Goal: Check status: Check status

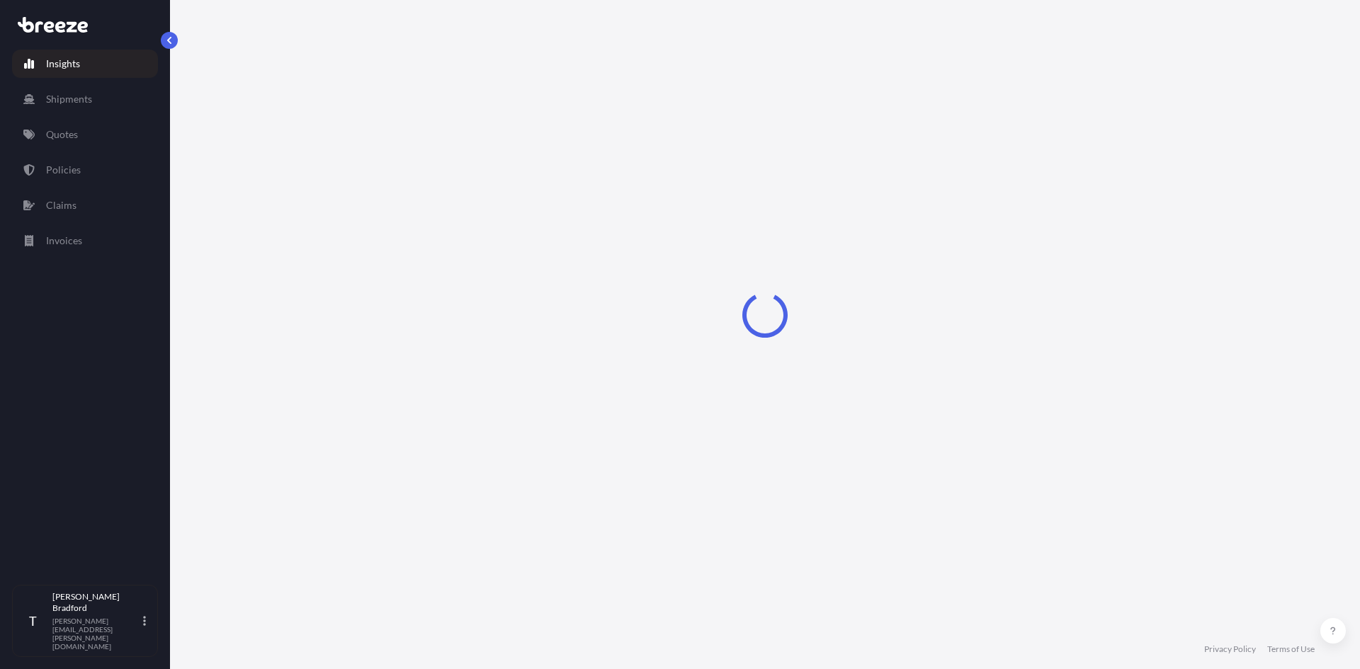
select select "2025"
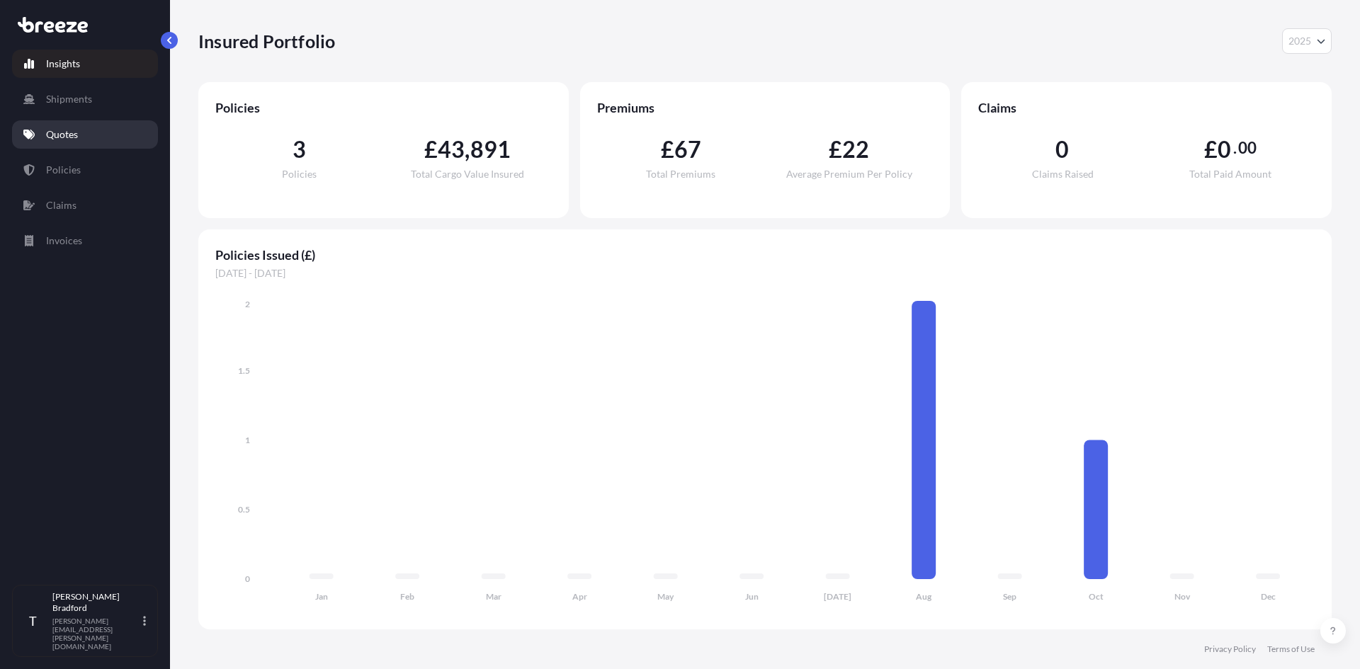
click at [58, 133] on p "Quotes" at bounding box center [62, 135] width 32 height 14
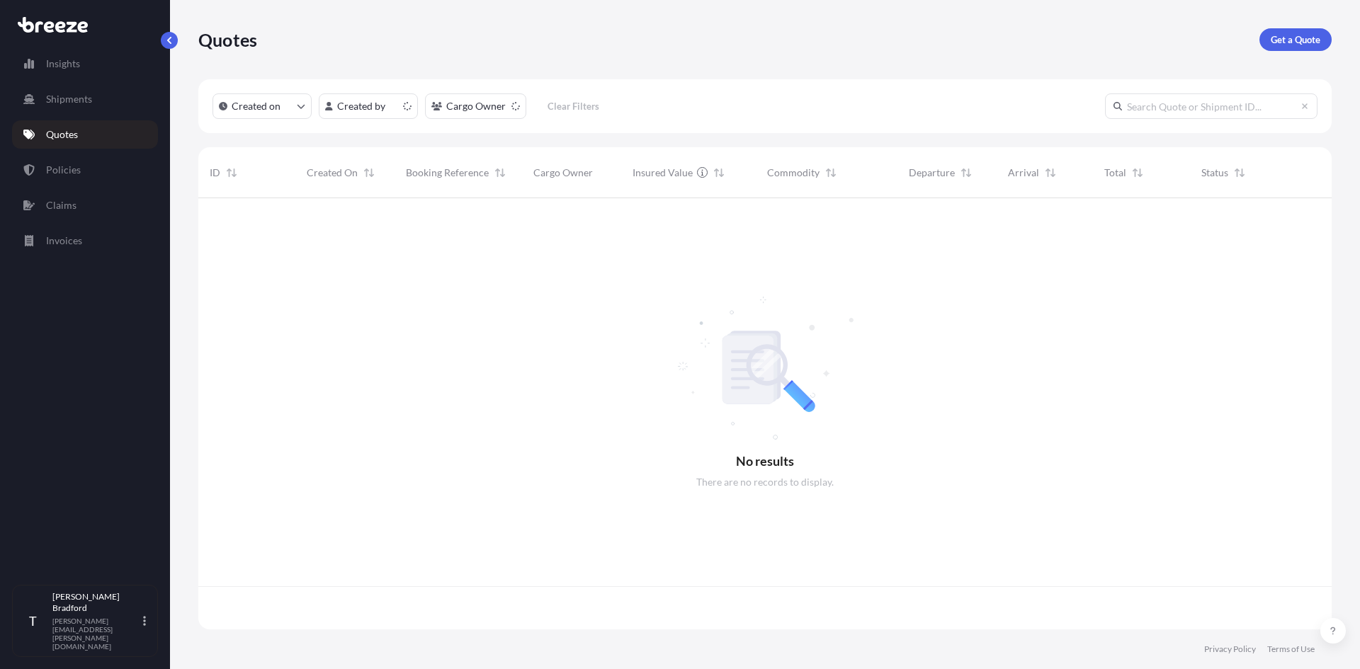
scroll to position [429, 1123]
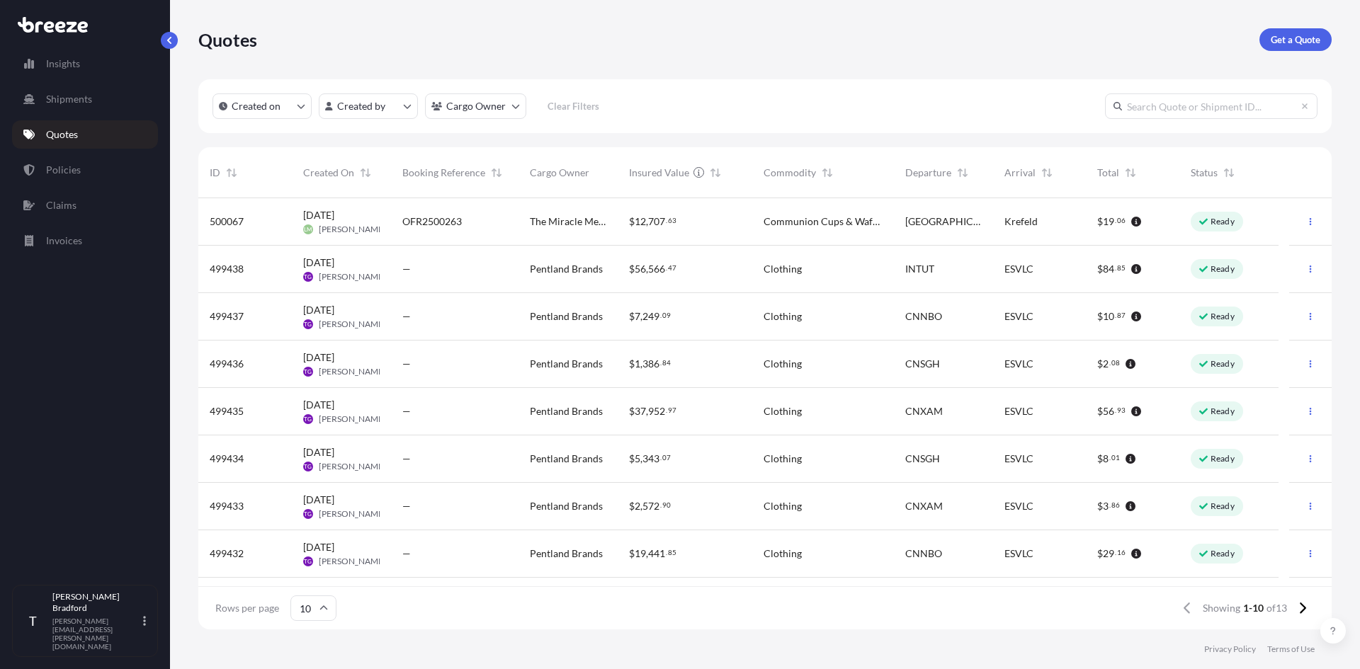
click at [319, 222] on span "[DATE] [PERSON_NAME]" at bounding box center [341, 221] width 77 height 27
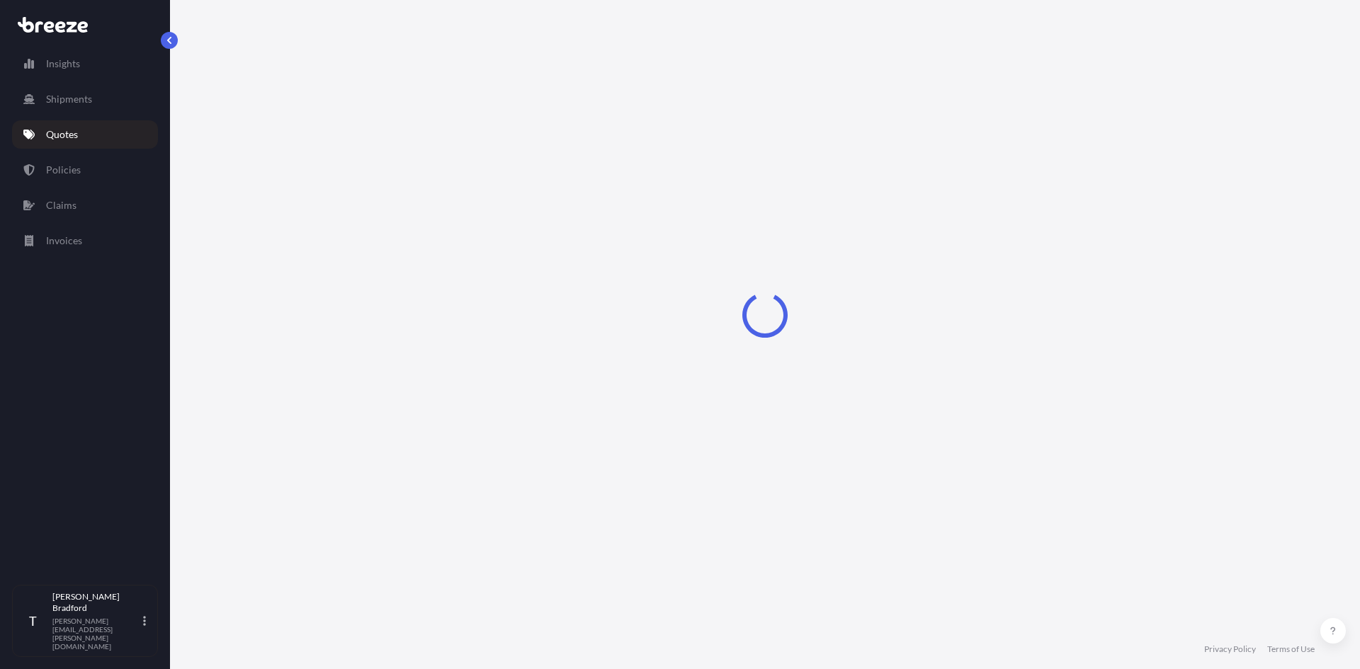
select select "Road"
select select "2"
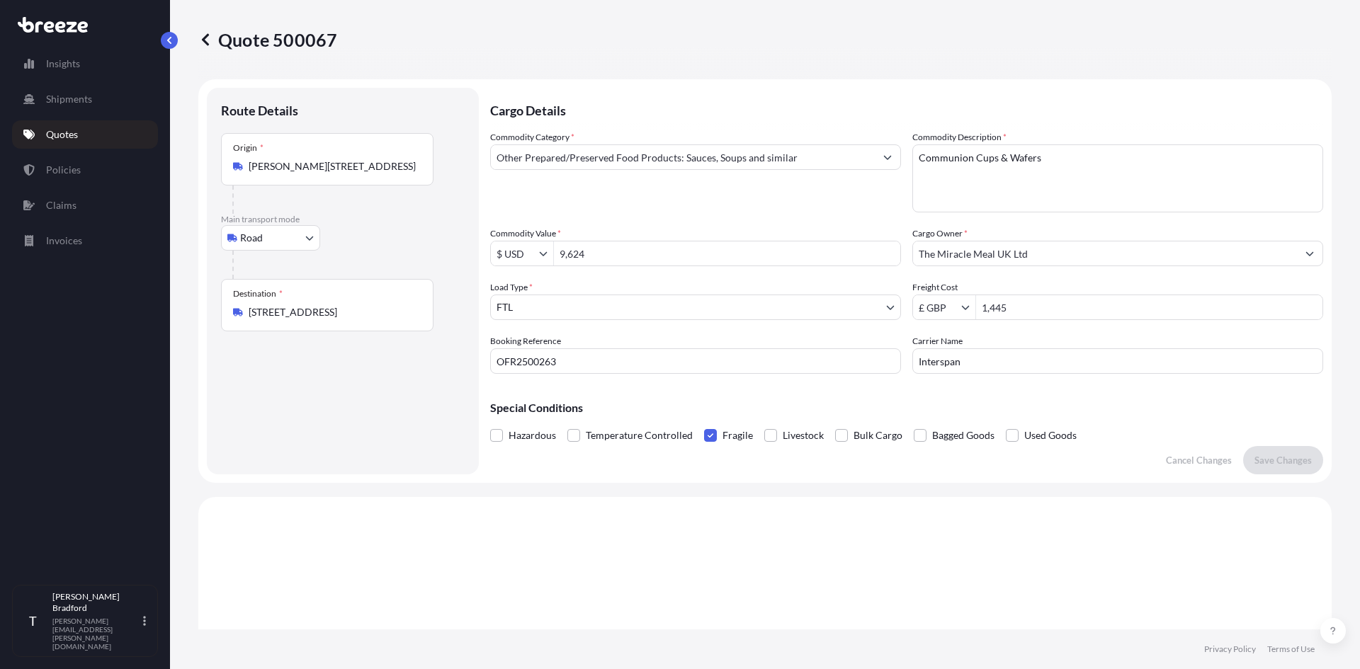
click at [708, 431] on span at bounding box center [710, 435] width 13 height 13
click at [704, 425] on input "Fragile" at bounding box center [704, 425] width 0 height 0
click at [708, 431] on span at bounding box center [710, 435] width 13 height 13
click at [704, 425] on input "Fragile" at bounding box center [704, 425] width 0 height 0
click at [1255, 460] on p "Save Changes" at bounding box center [1283, 460] width 57 height 14
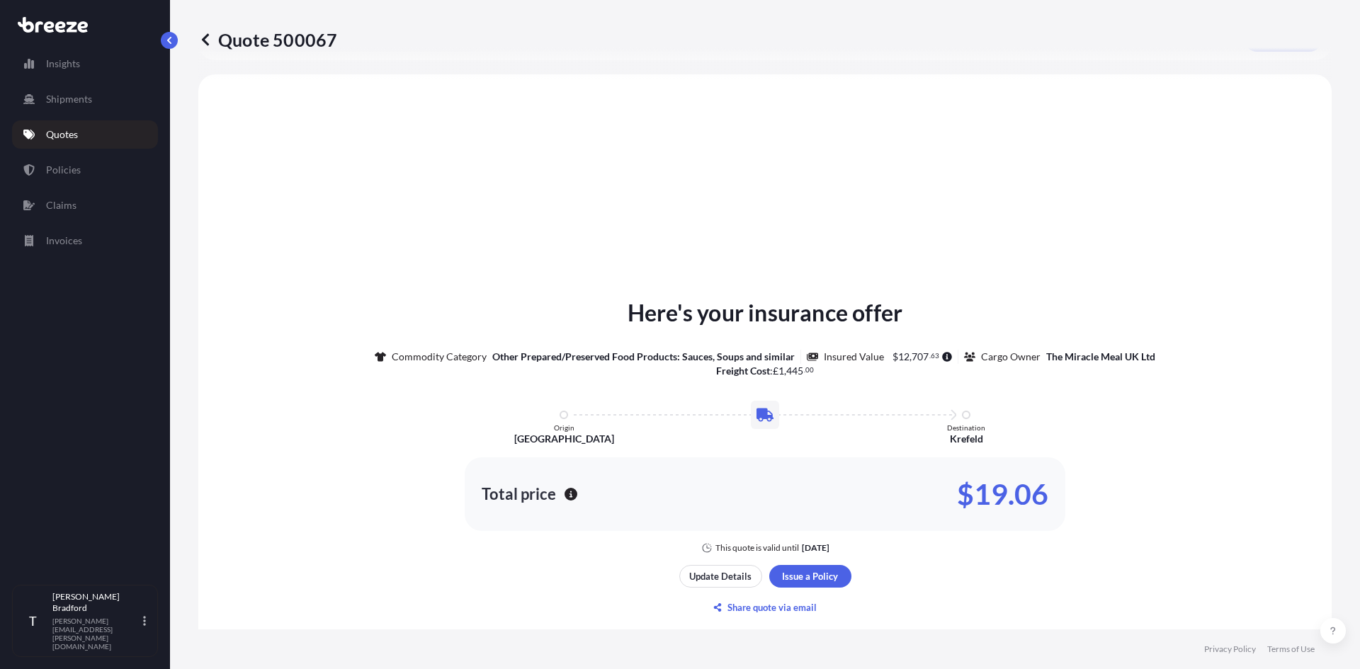
scroll to position [426, 0]
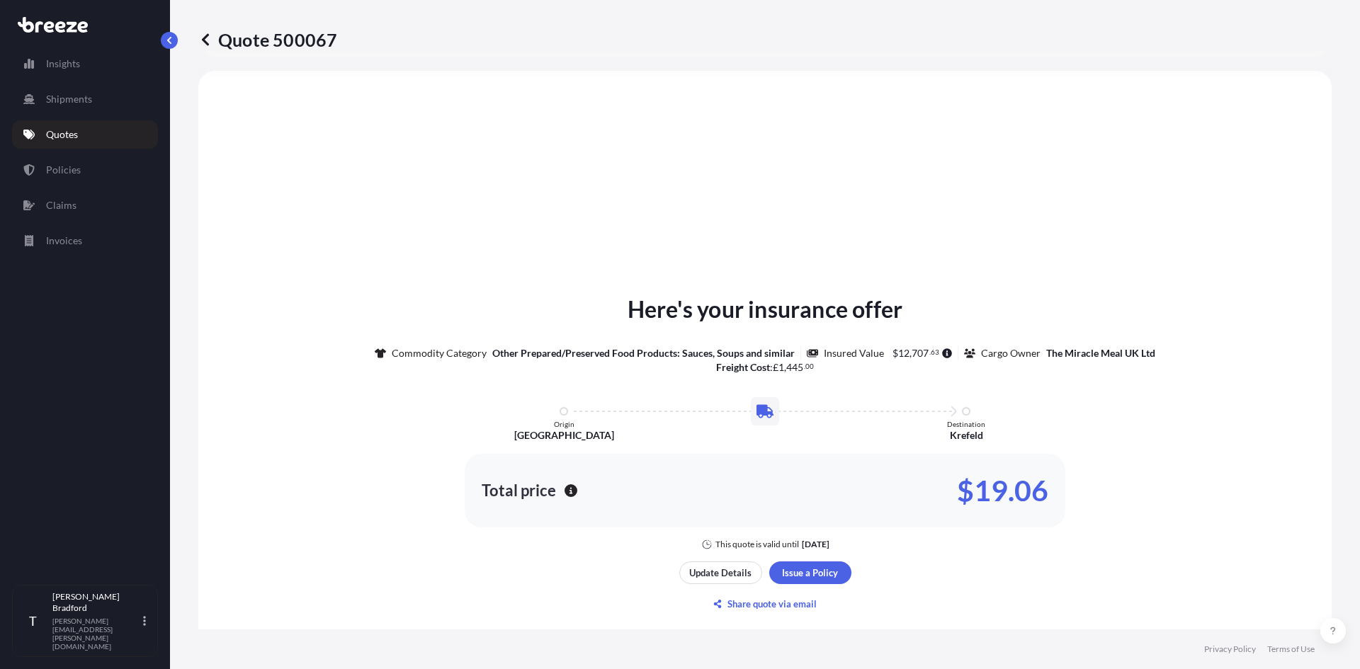
select select "Road"
select select "2"
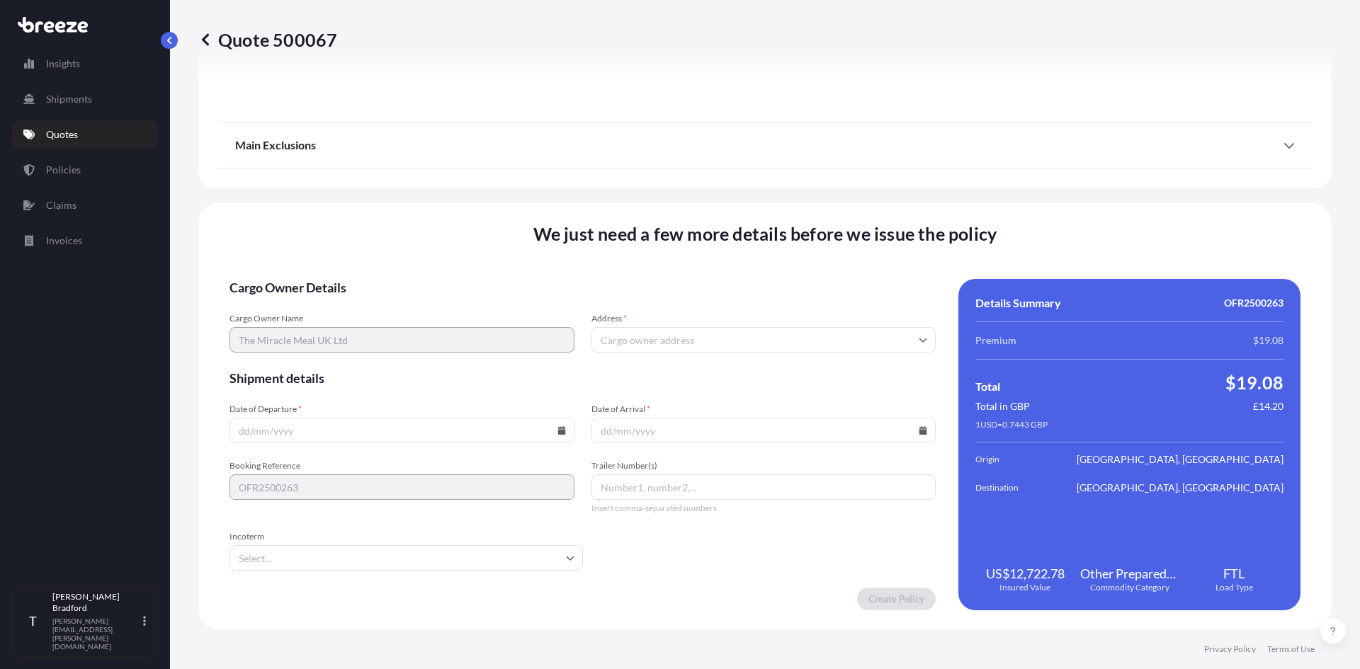
scroll to position [1579, 0]
click at [641, 344] on input "Address *" at bounding box center [764, 340] width 345 height 26
click at [695, 341] on input "Address *" at bounding box center [764, 340] width 345 height 26
click at [302, 435] on input "Date of Departure *" at bounding box center [402, 430] width 345 height 26
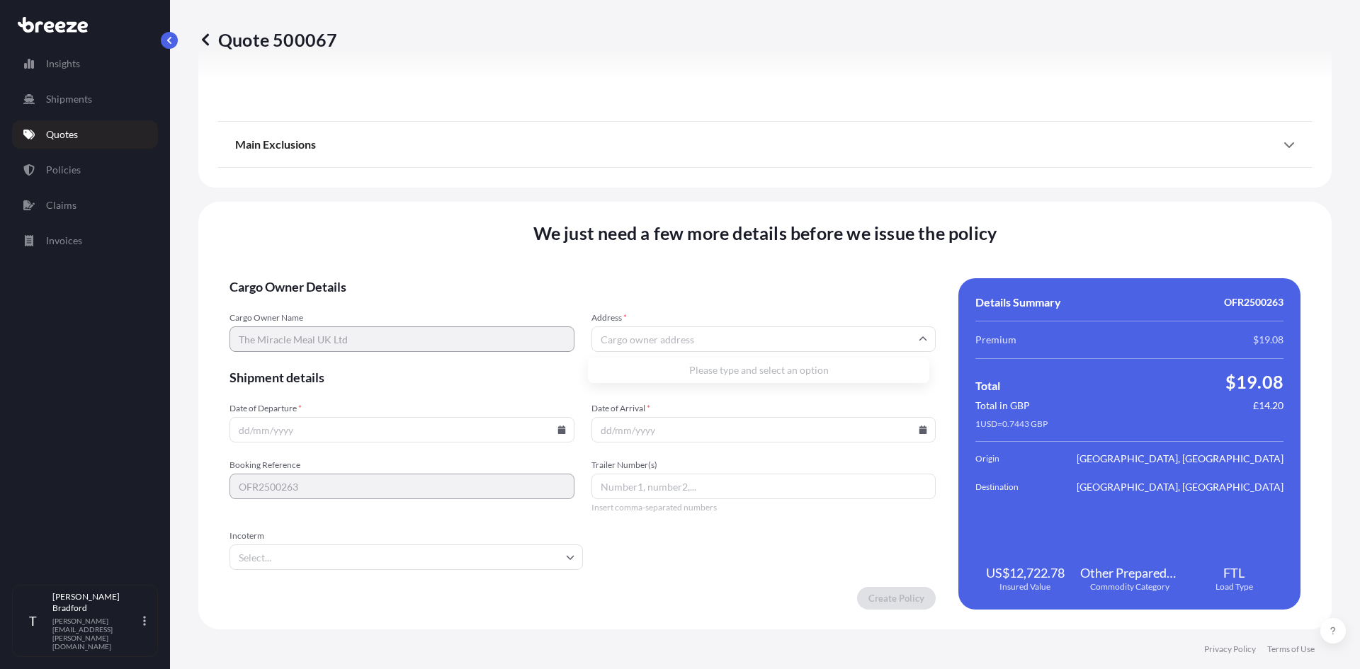
click at [665, 336] on input "Address *" at bounding box center [764, 340] width 345 height 26
click at [644, 335] on input "Address *" at bounding box center [764, 340] width 345 height 26
paste input "[STREET_ADDRESS][PERSON_NAME][PERSON_NAME]"
click at [725, 295] on span "Cargo Owner Details" at bounding box center [583, 286] width 706 height 17
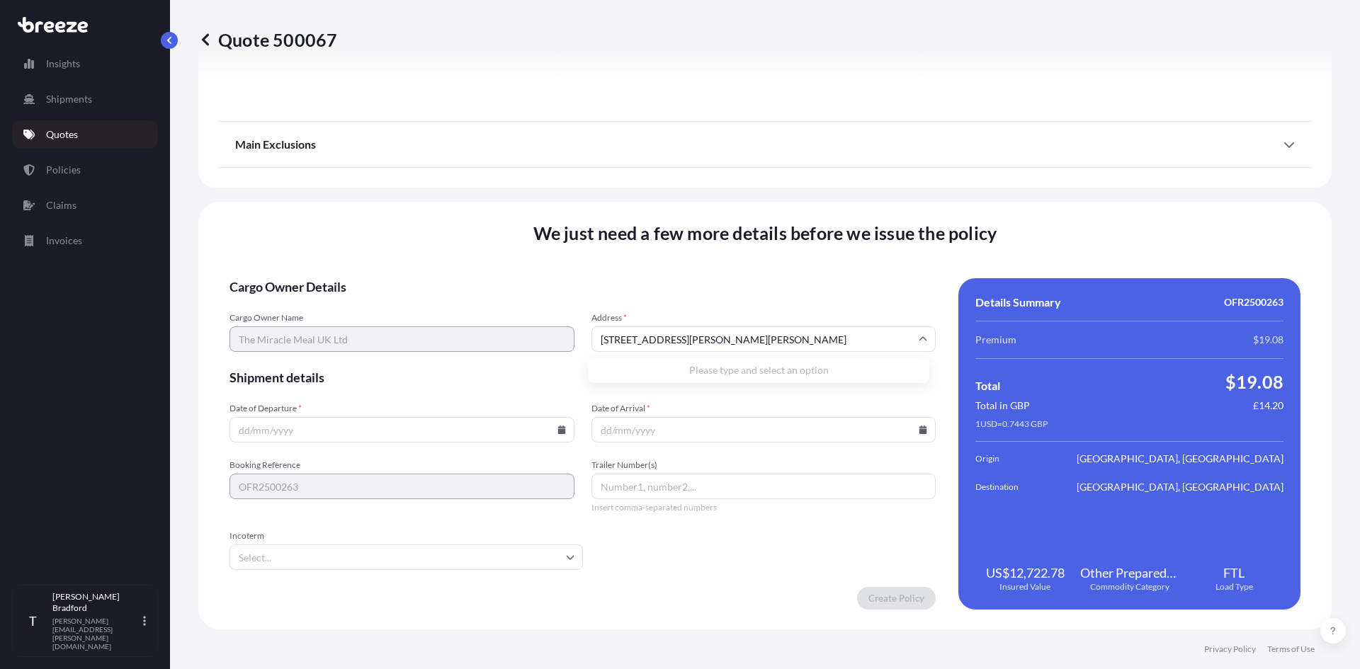
scroll to position [0, 0]
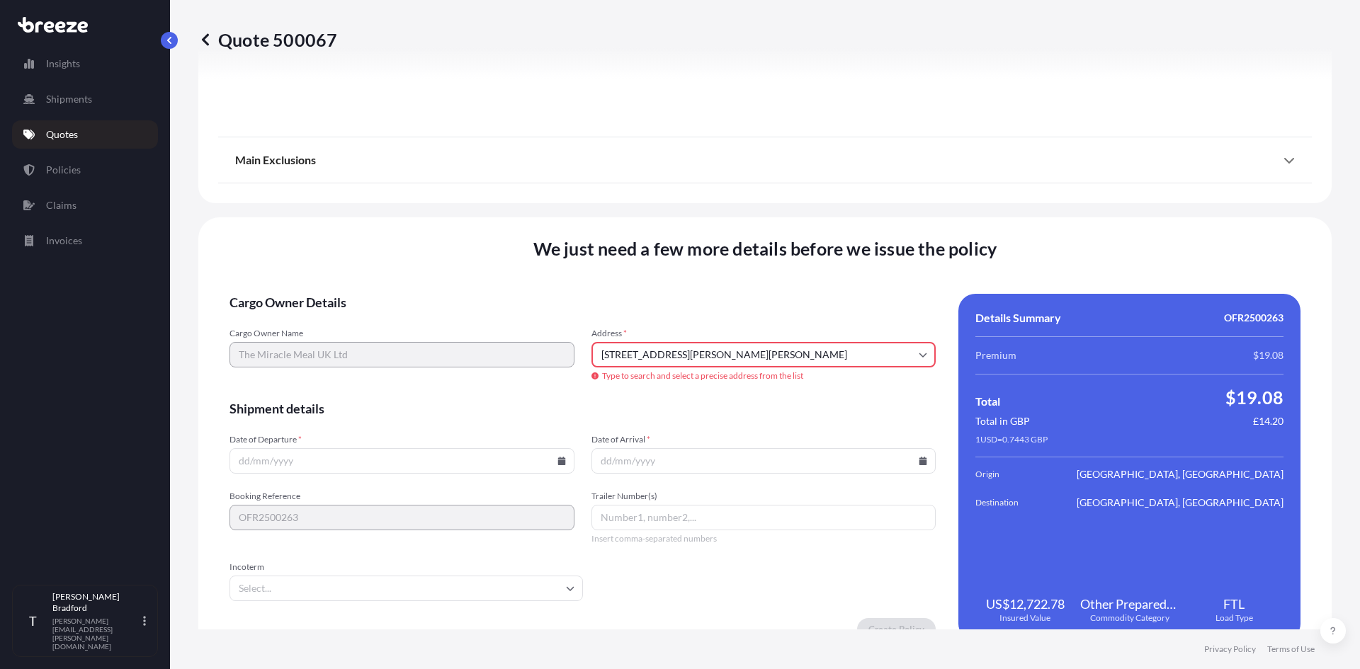
click at [708, 351] on input "[STREET_ADDRESS][PERSON_NAME][PERSON_NAME]" at bounding box center [764, 355] width 345 height 26
click at [636, 417] on li "[PERSON_NAME][STREET_ADDRESS][PERSON_NAME]" at bounding box center [759, 408] width 330 height 27
type input "[PERSON_NAME][STREET_ADDRESS]"
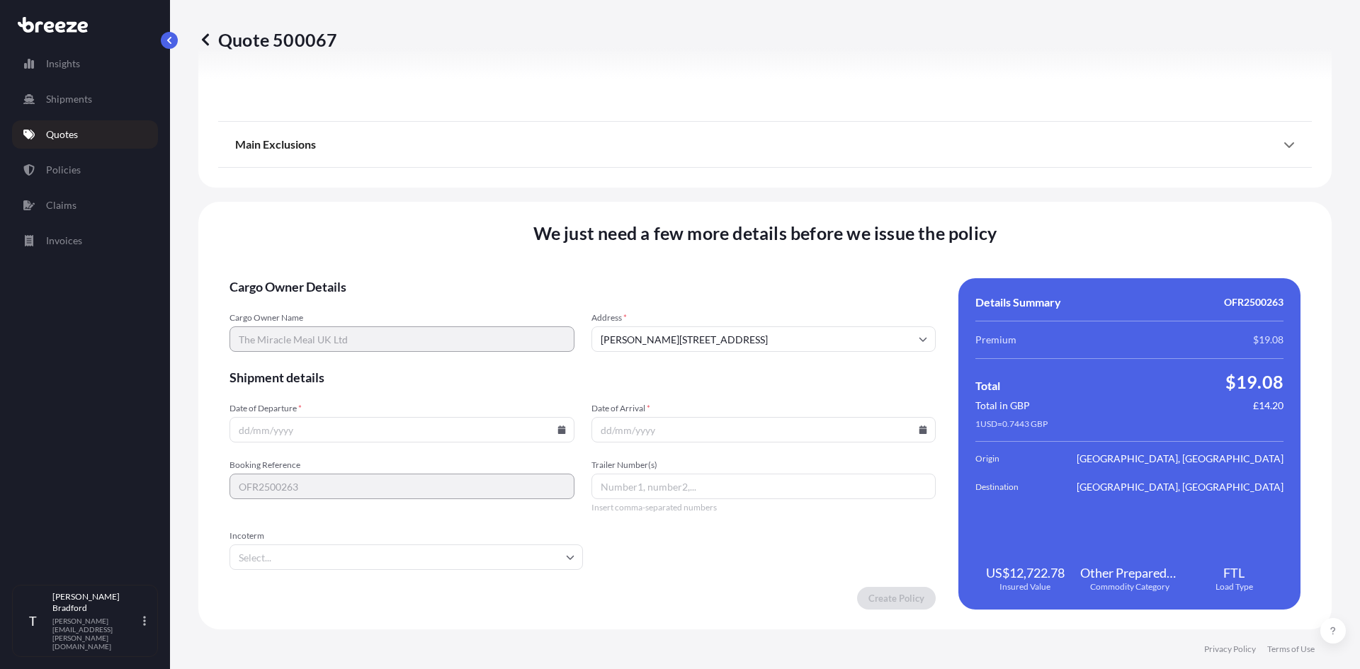
click at [349, 430] on input "Date of Departure *" at bounding box center [402, 430] width 345 height 26
click at [558, 429] on icon at bounding box center [562, 430] width 8 height 9
click at [369, 247] on button "1" at bounding box center [357, 248] width 23 height 23
type input "[DATE]"
drag, startPoint x: 681, startPoint y: 430, endPoint x: 730, endPoint y: 419, distance: 50.0
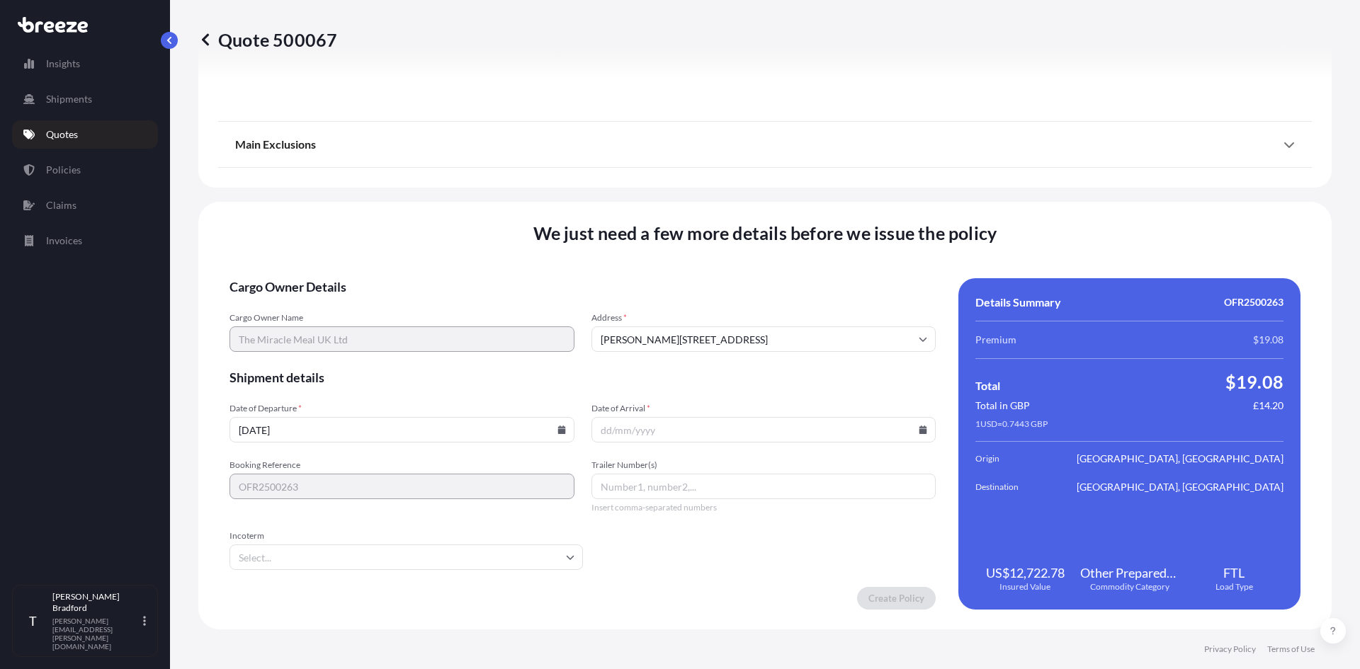
click at [681, 429] on input "Date of Arrival *" at bounding box center [764, 430] width 345 height 26
click at [920, 433] on icon at bounding box center [924, 430] width 8 height 9
click at [813, 249] on button "4" at bounding box center [801, 248] width 23 height 23
type input "[DATE]"
click at [671, 491] on input "Trailer Number(s)" at bounding box center [764, 487] width 345 height 26
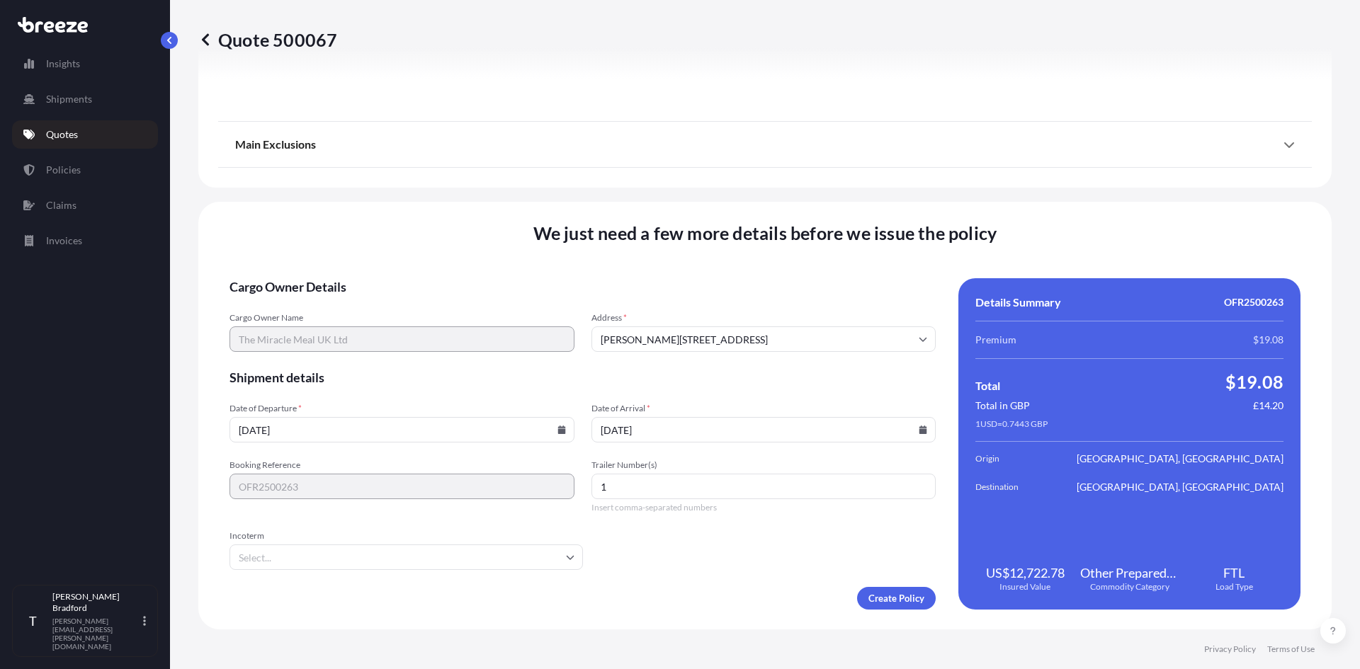
type input "1"
click at [762, 433] on input "[DATE]" at bounding box center [764, 430] width 345 height 26
click at [920, 431] on icon at bounding box center [924, 430] width 8 height 9
click at [662, 276] on button "6" at bounding box center [659, 274] width 23 height 23
type input "[DATE]"
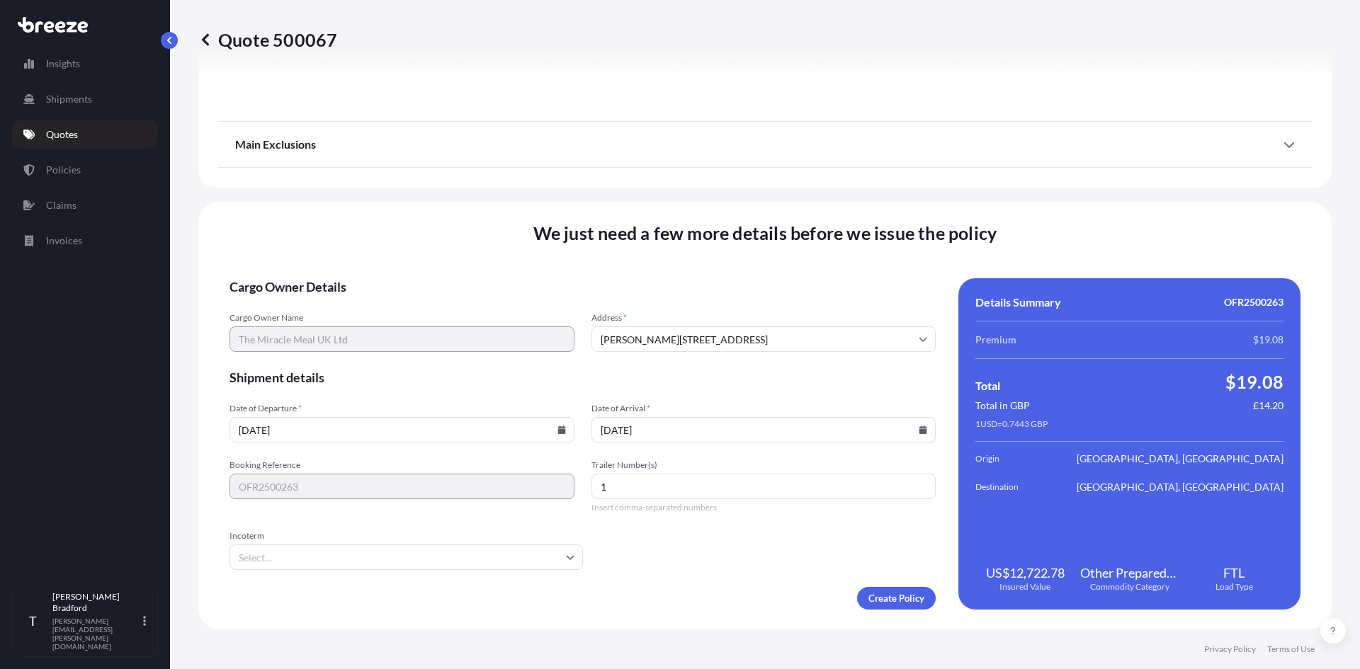
click at [565, 480] on div "Booking Reference OFR2500263 Trailer Number(s) 1 Insert comma-separated numbers" at bounding box center [583, 487] width 706 height 54
type input "D"
click at [654, 494] on input "Trailer Number(s)" at bounding box center [764, 487] width 345 height 26
click at [541, 558] on input "Incoterm" at bounding box center [406, 558] width 353 height 26
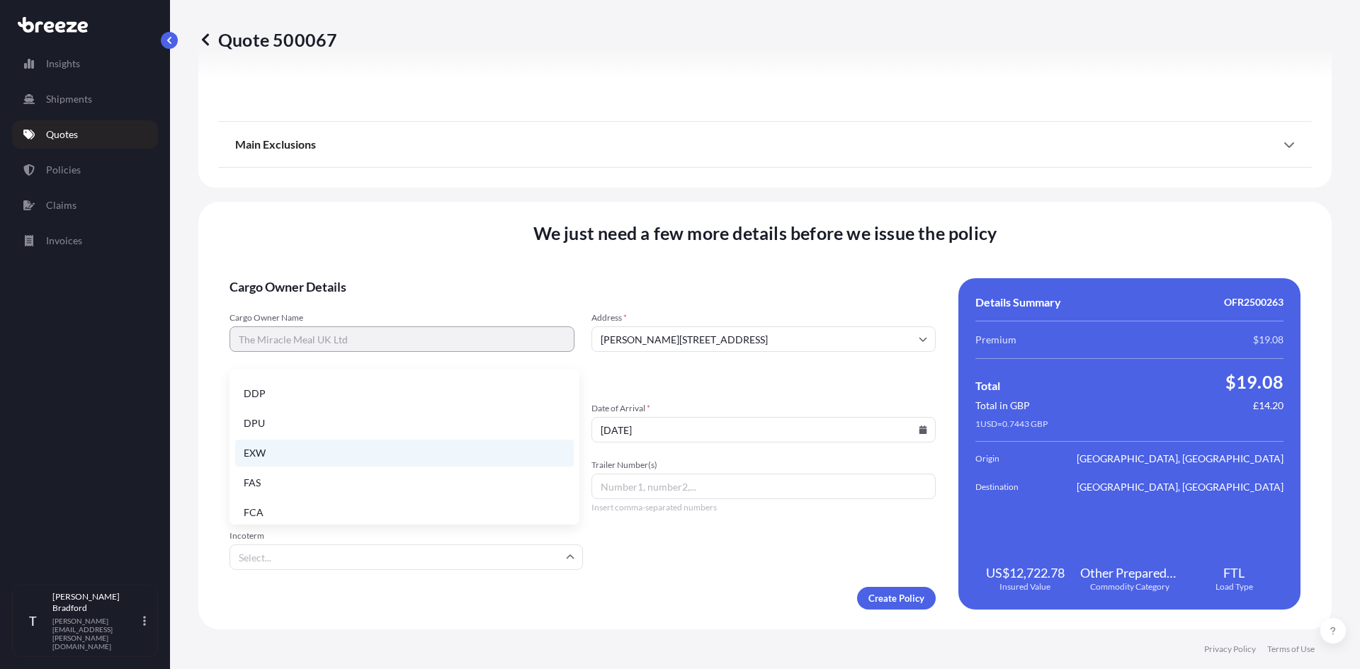
scroll to position [109, 0]
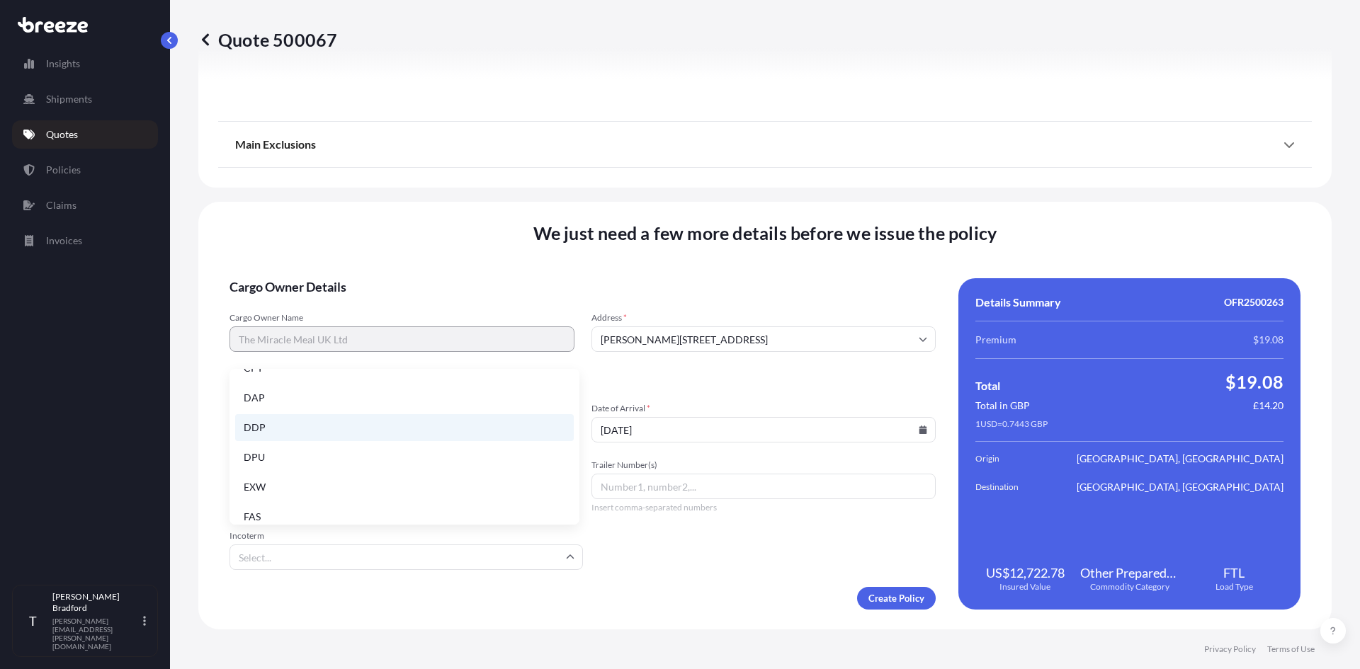
click at [256, 424] on li "DDP" at bounding box center [404, 427] width 339 height 27
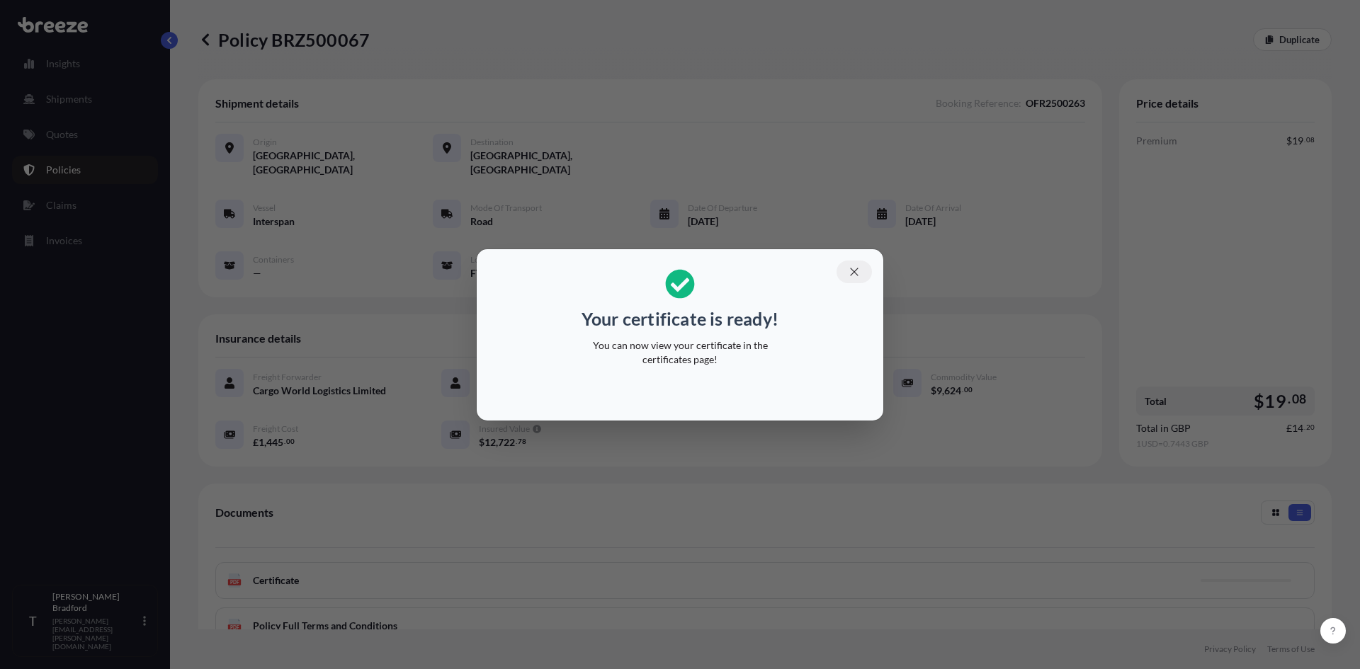
click at [853, 270] on icon "button" at bounding box center [854, 272] width 8 height 8
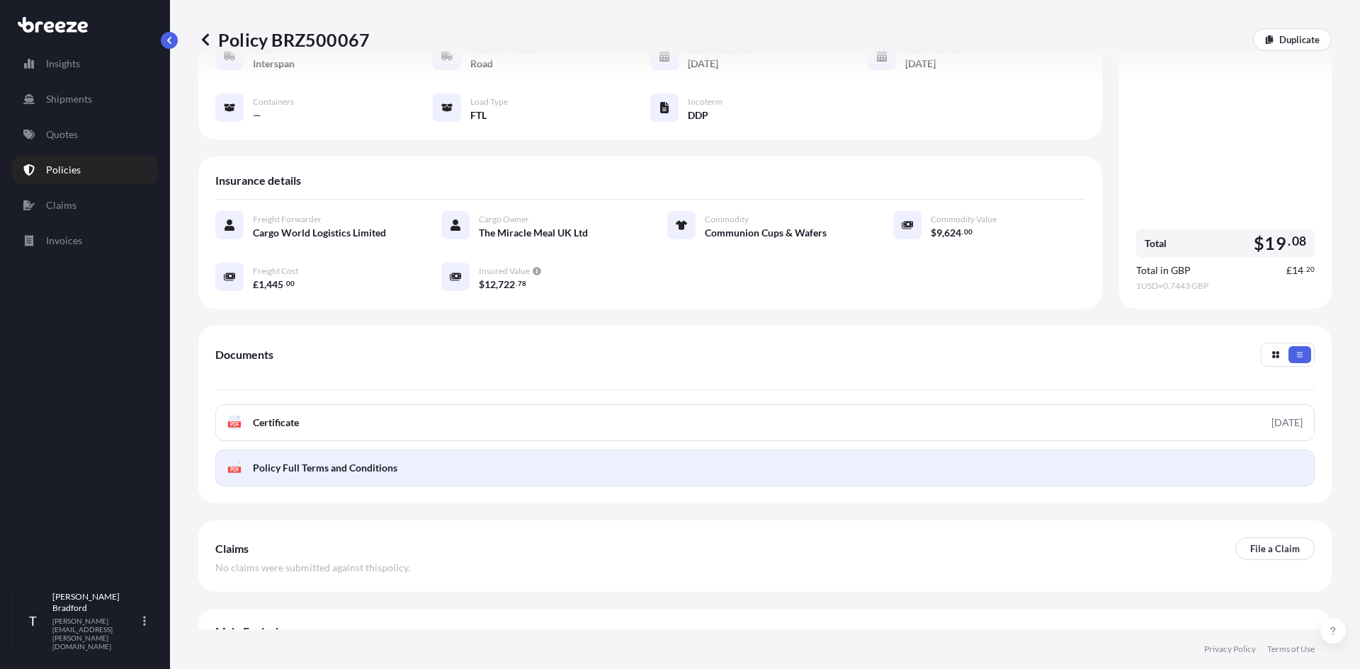
scroll to position [169, 0]
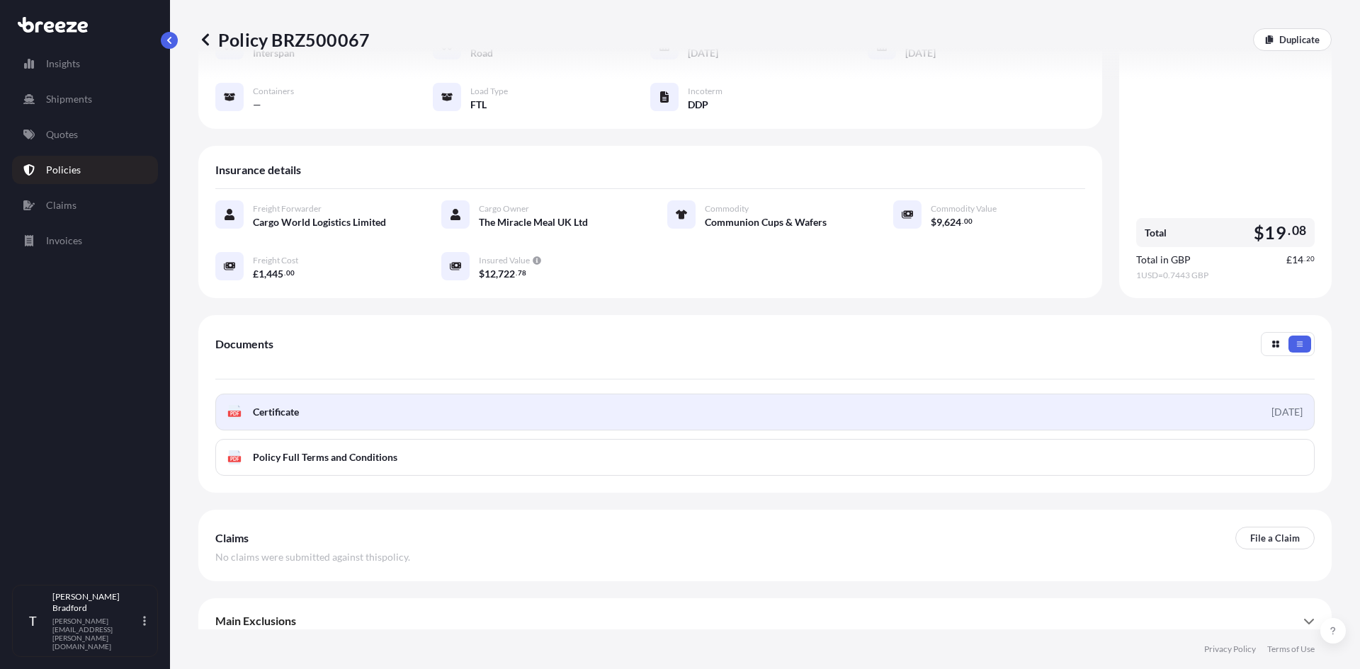
click at [258, 405] on span "Certificate" at bounding box center [276, 412] width 46 height 14
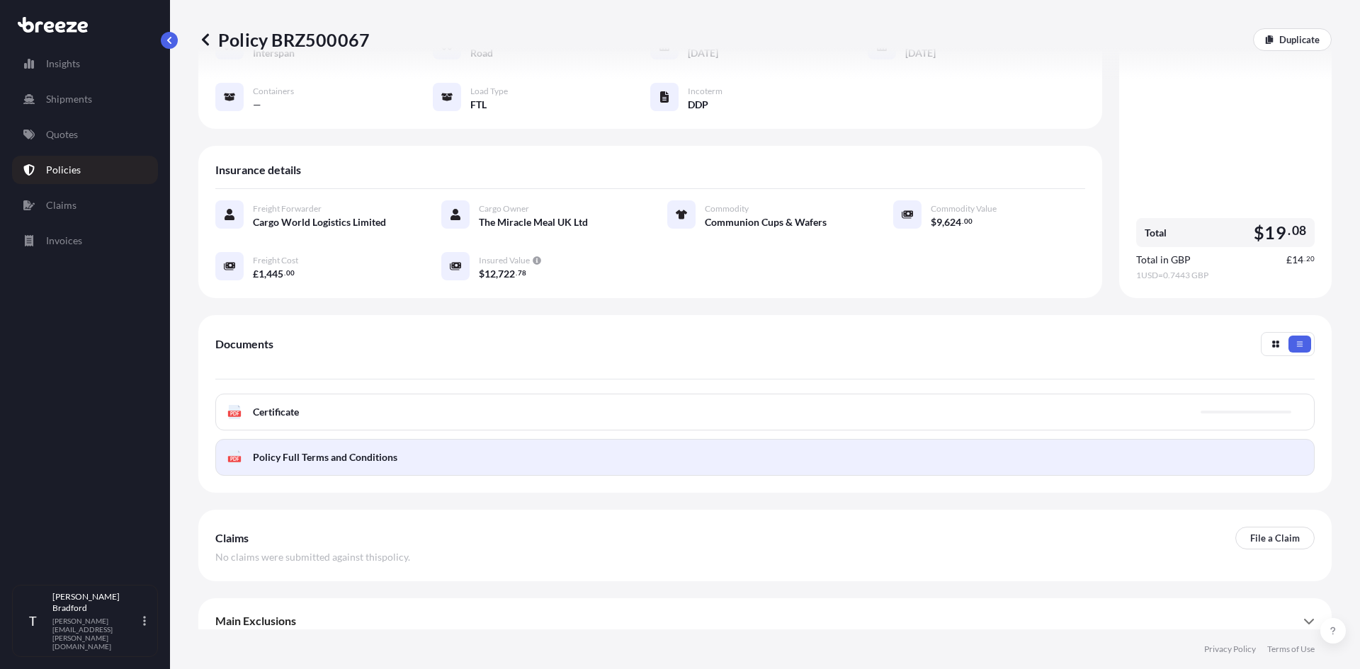
click at [292, 451] on span "Policy Full Terms and Conditions" at bounding box center [325, 458] width 145 height 14
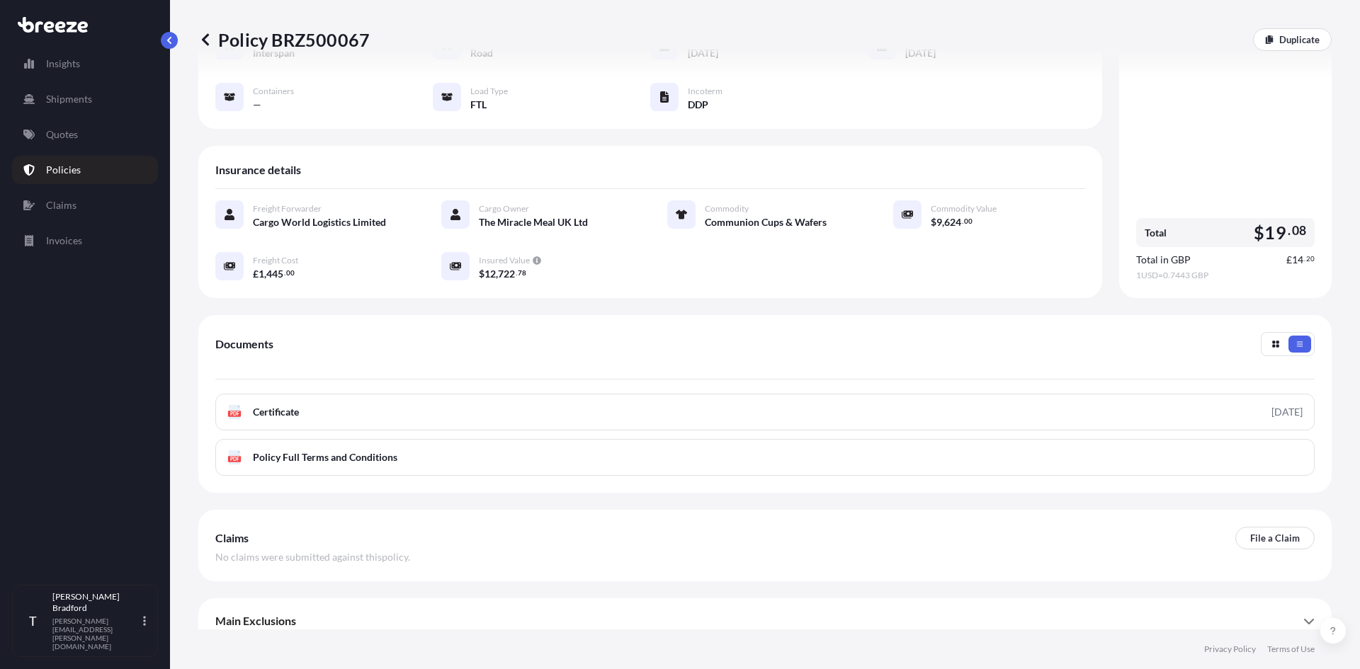
drag, startPoint x: 837, startPoint y: 322, endPoint x: 808, endPoint y: 324, distance: 29.1
click at [837, 332] on div "Documents" at bounding box center [764, 355] width 1099 height 47
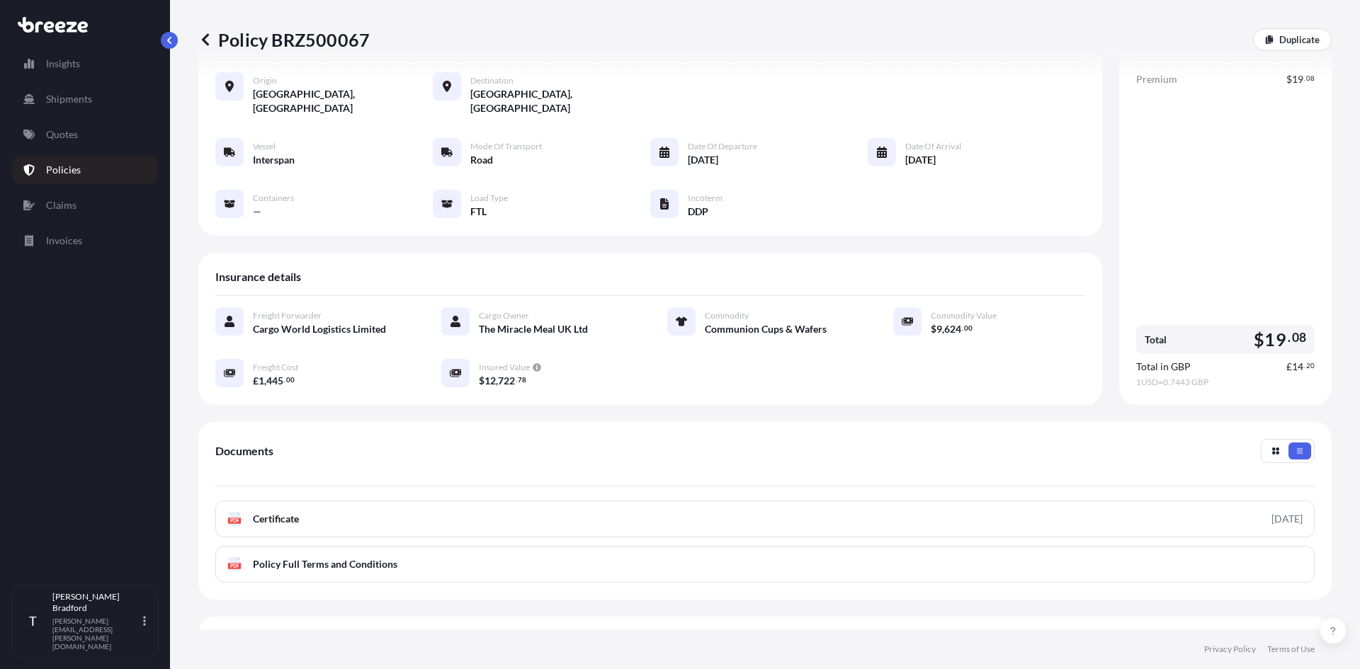
scroll to position [0, 0]
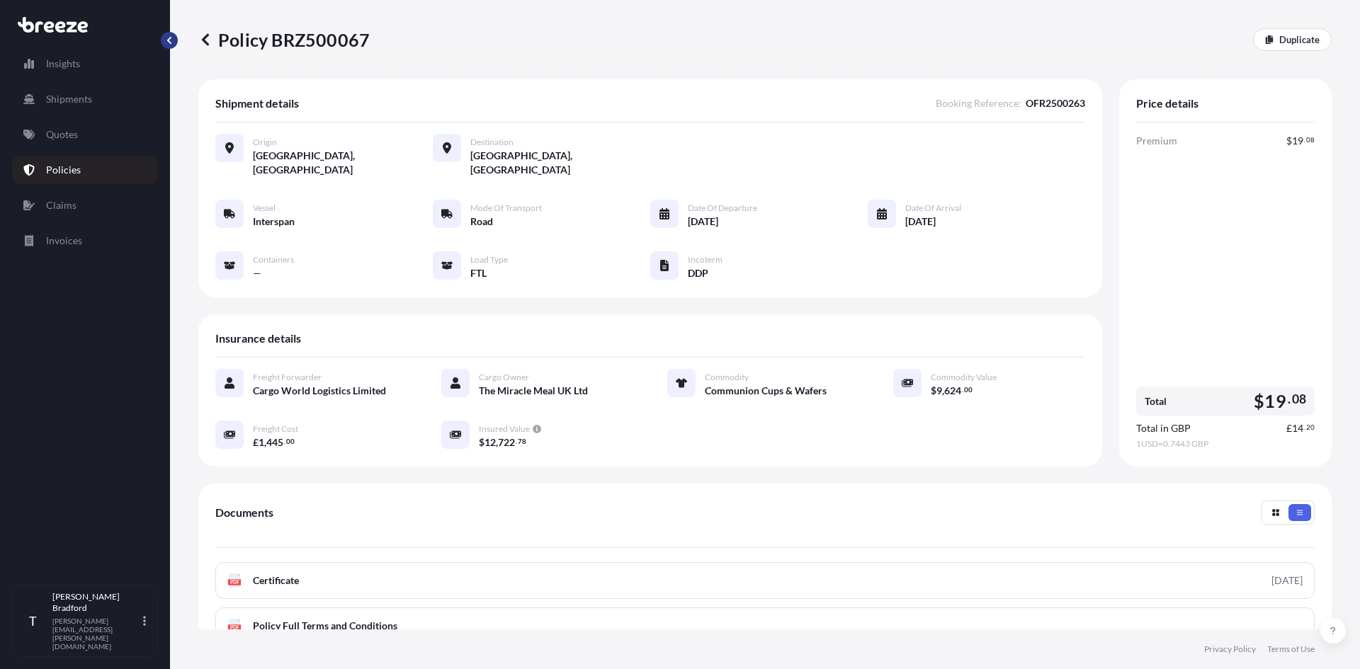
click at [165, 35] on button "button" at bounding box center [169, 40] width 17 height 17
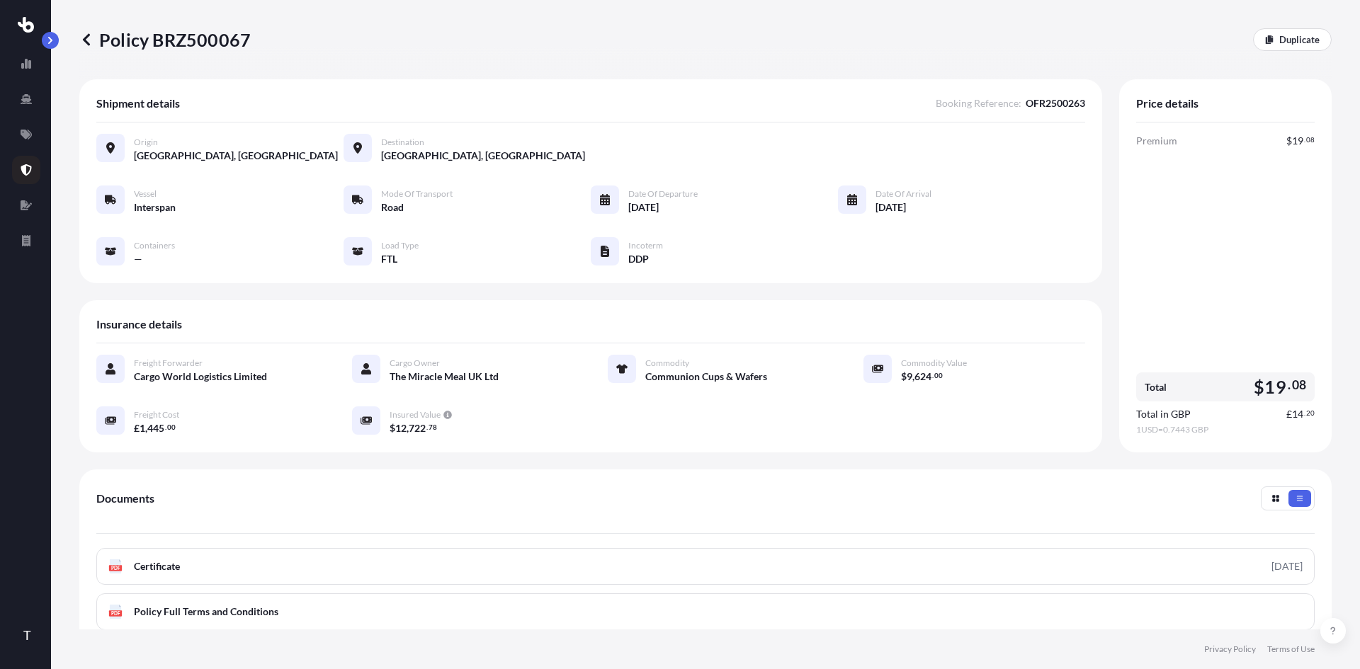
click at [59, 42] on div "Policy BRZ500067 Duplicate Shipment details Booking Reference : OFR2500263 Orig…" at bounding box center [705, 315] width 1309 height 630
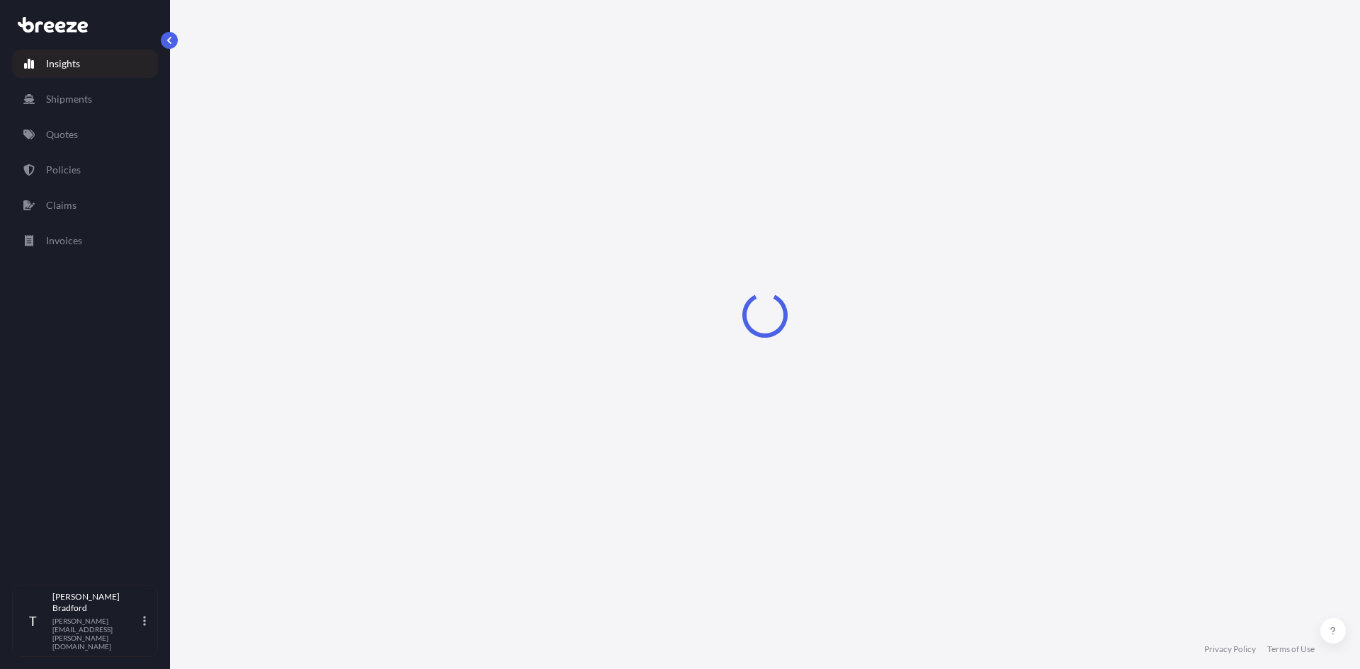
select select "2025"
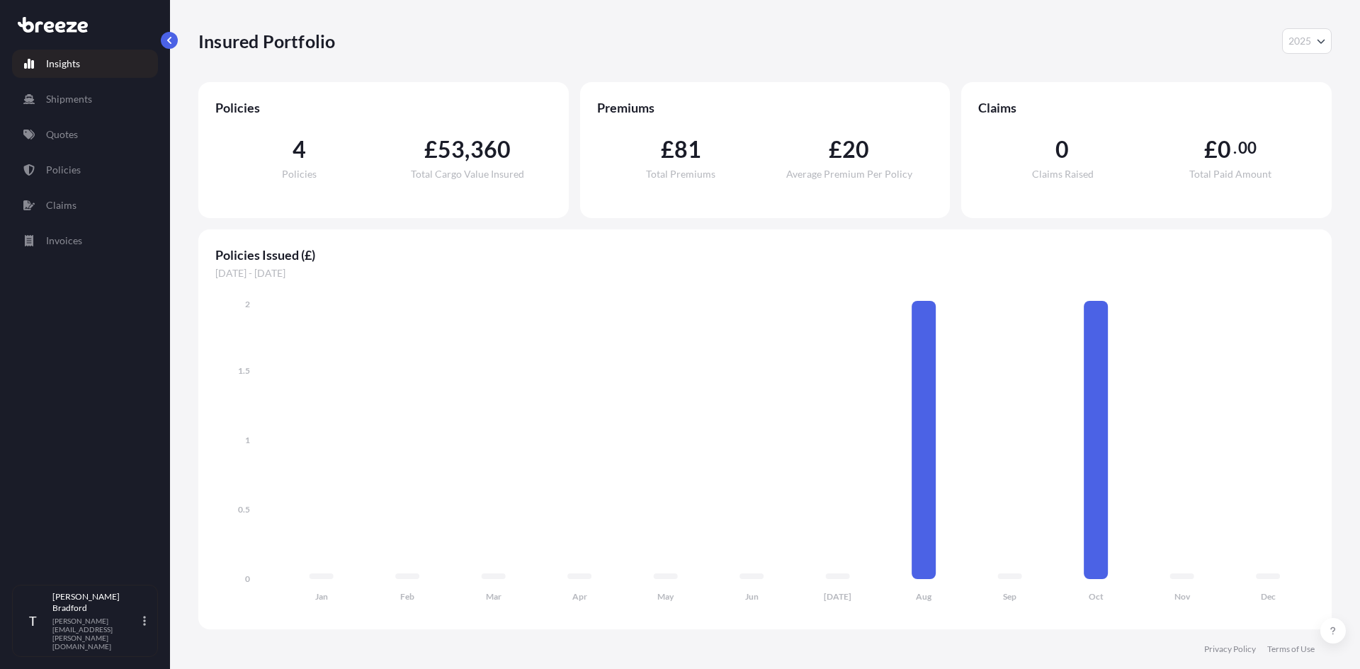
click at [183, 151] on div "Insured Portfolio 2025 2025 2024 2023 2022 Policies 4 Policies £ 53 , 360 Total…" at bounding box center [765, 315] width 1190 height 630
click at [198, 149] on div "Policies 4 Policies £ 53 , 360 Total Cargo Value Insured" at bounding box center [383, 150] width 370 height 136
